Goal: Transaction & Acquisition: Purchase product/service

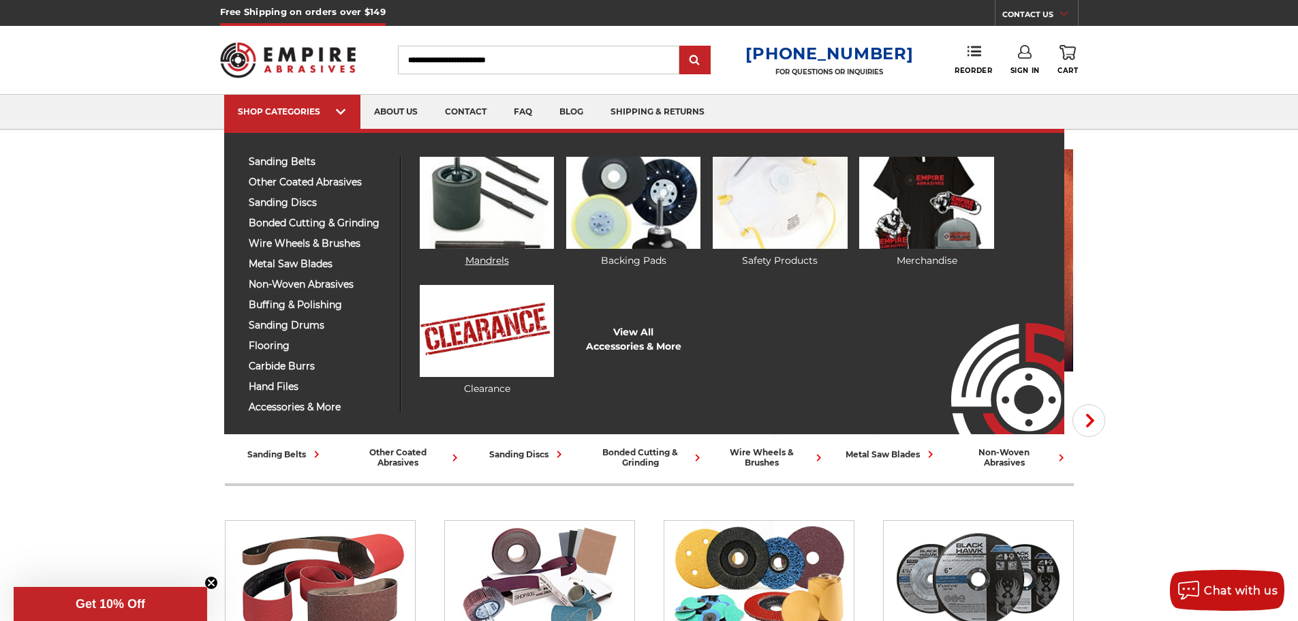
click at [497, 214] on img at bounding box center [487, 203] width 134 height 92
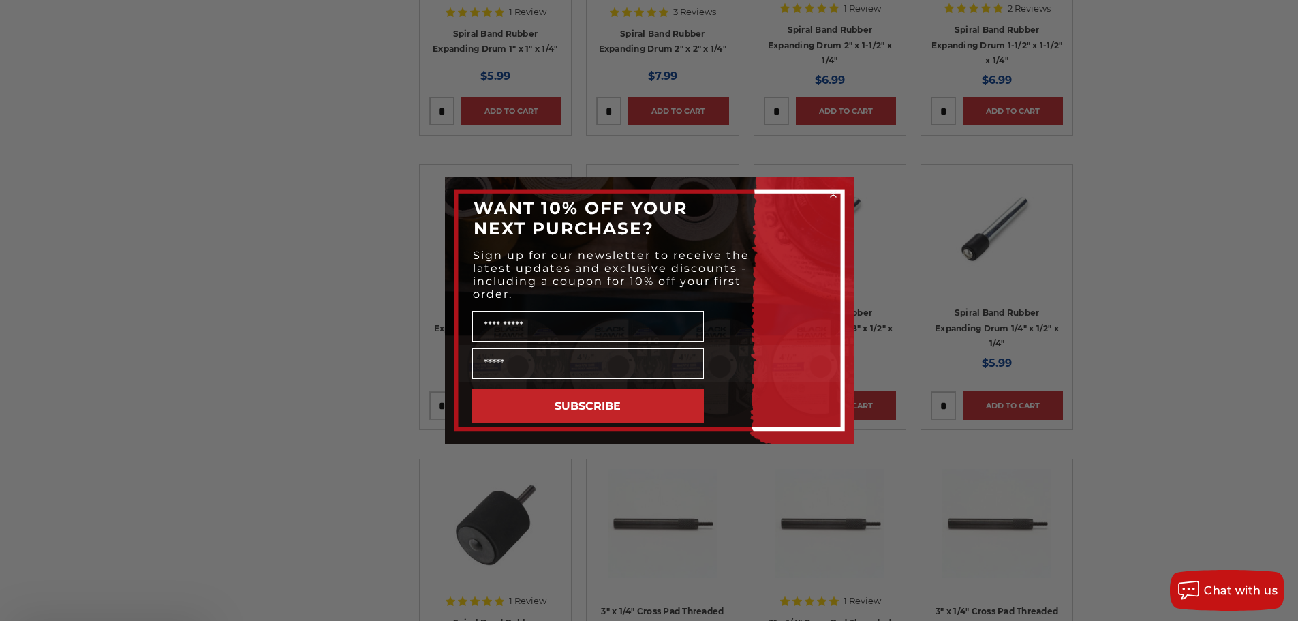
scroll to position [908, 0]
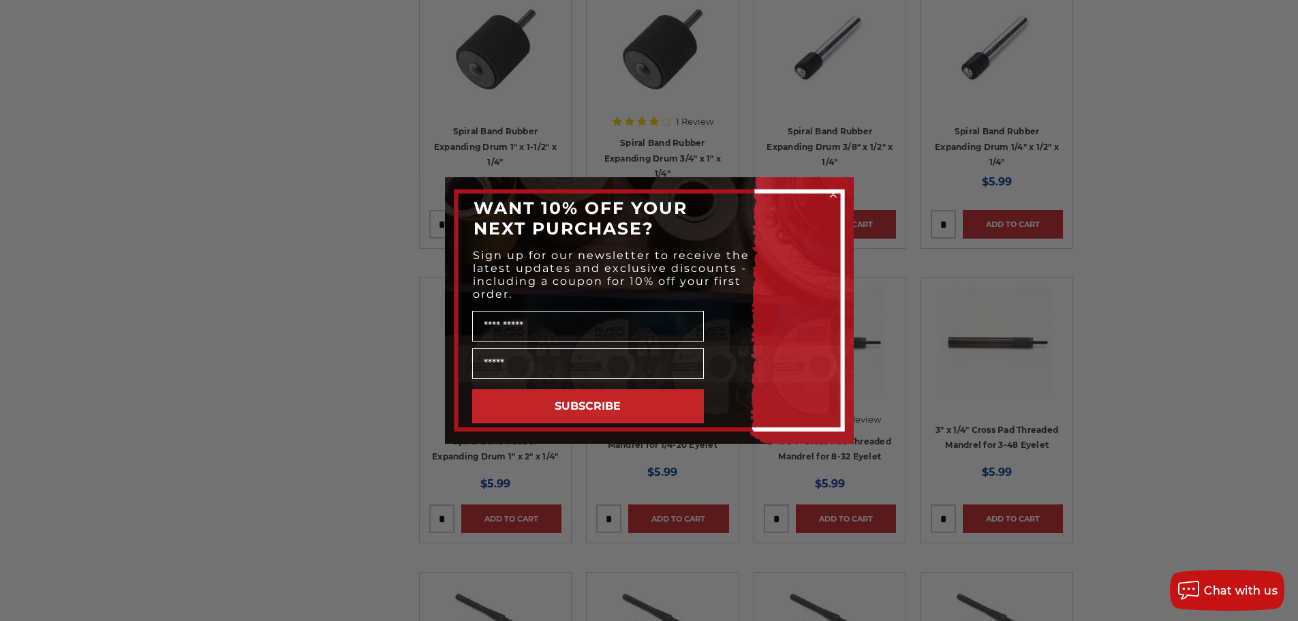
drag, startPoint x: 830, startPoint y: 193, endPoint x: 1029, endPoint y: 319, distance: 235.8
click at [830, 193] on circle "Close dialog" at bounding box center [832, 194] width 13 height 13
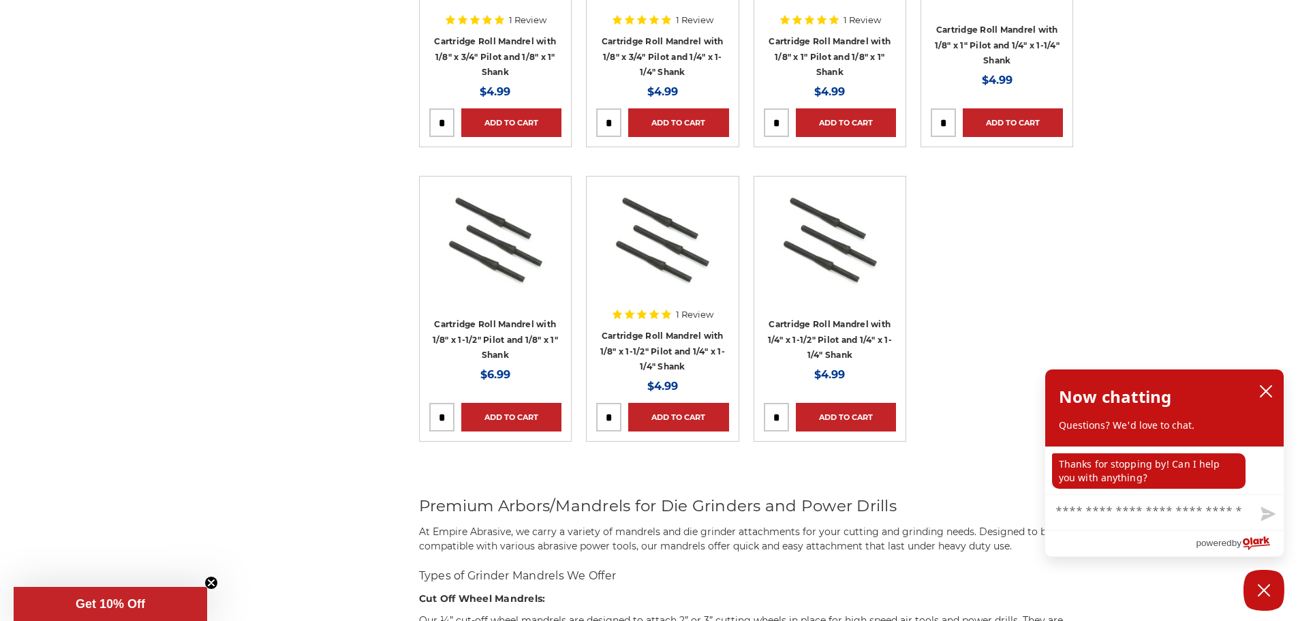
scroll to position [1635, 0]
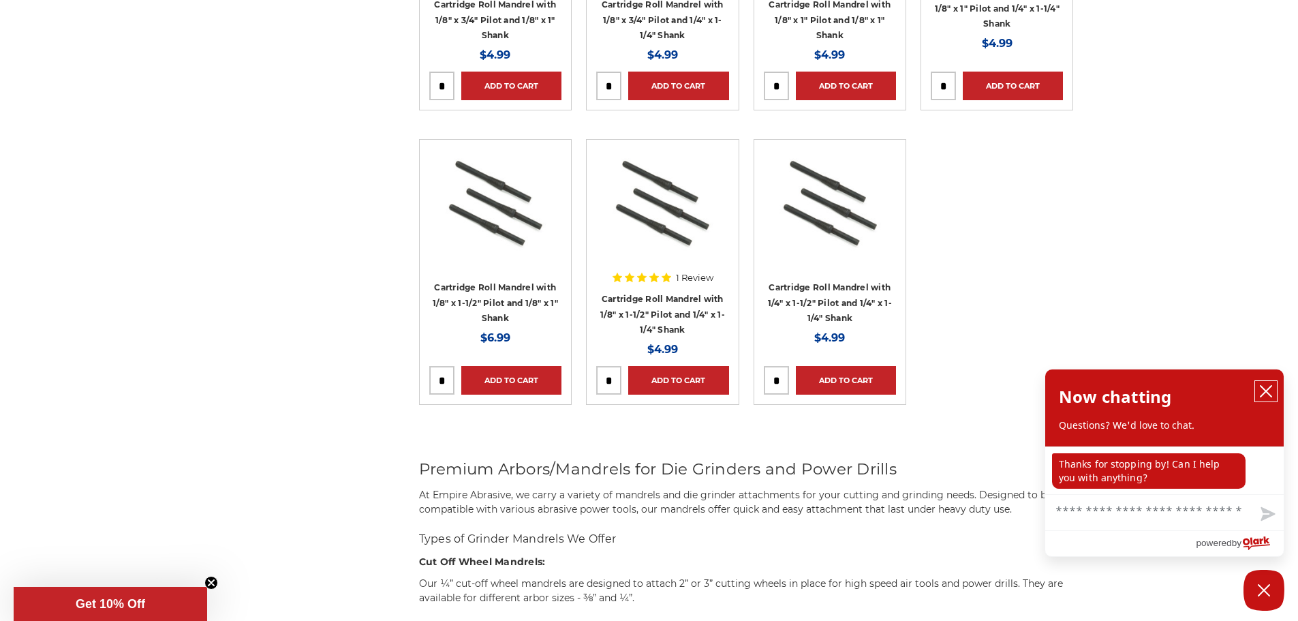
drag, startPoint x: 1273, startPoint y: 388, endPoint x: 1182, endPoint y: 381, distance: 91.6
click at [1270, 387] on button "close chatbox" at bounding box center [1266, 391] width 22 height 20
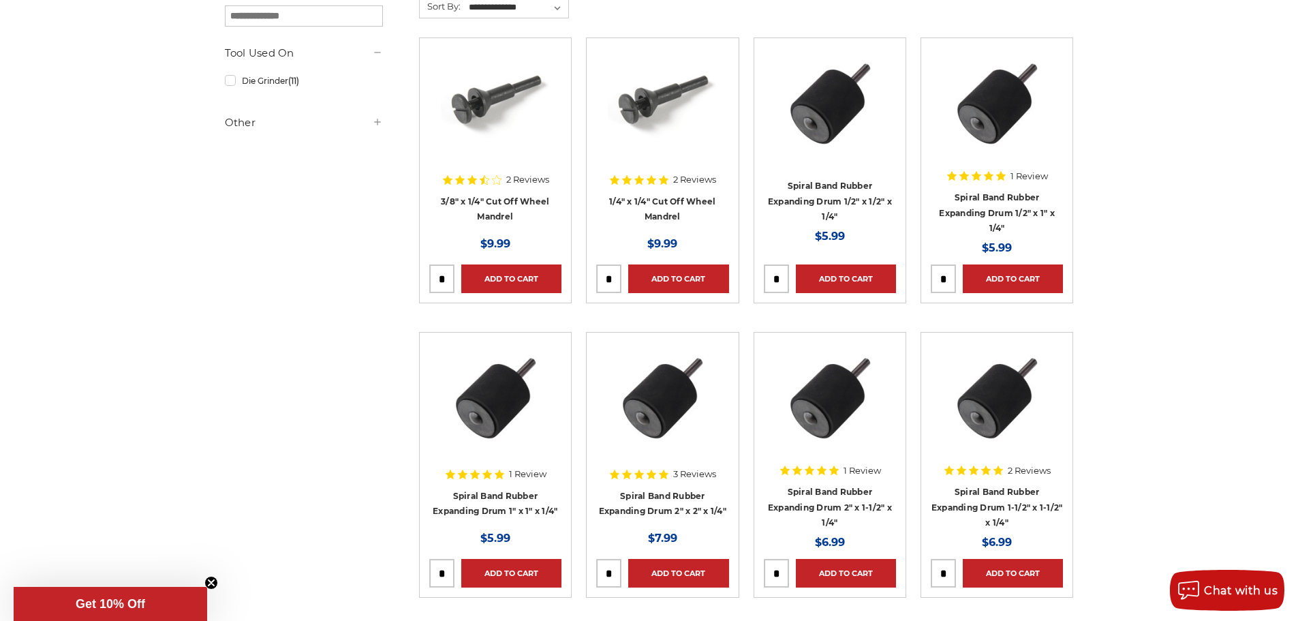
scroll to position [74, 0]
